Goal: Go to known website: Access a specific website the user already knows

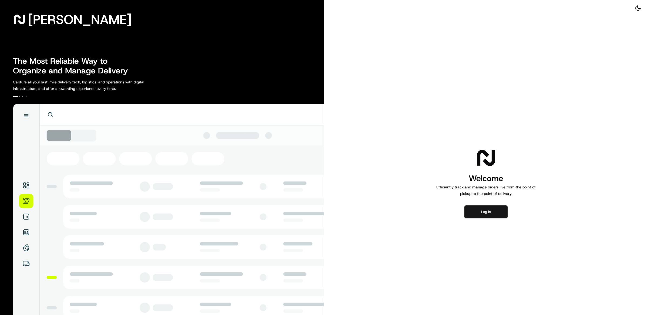
click at [482, 211] on button "Log in" at bounding box center [485, 212] width 43 height 13
